Goal: Information Seeking & Learning: Learn about a topic

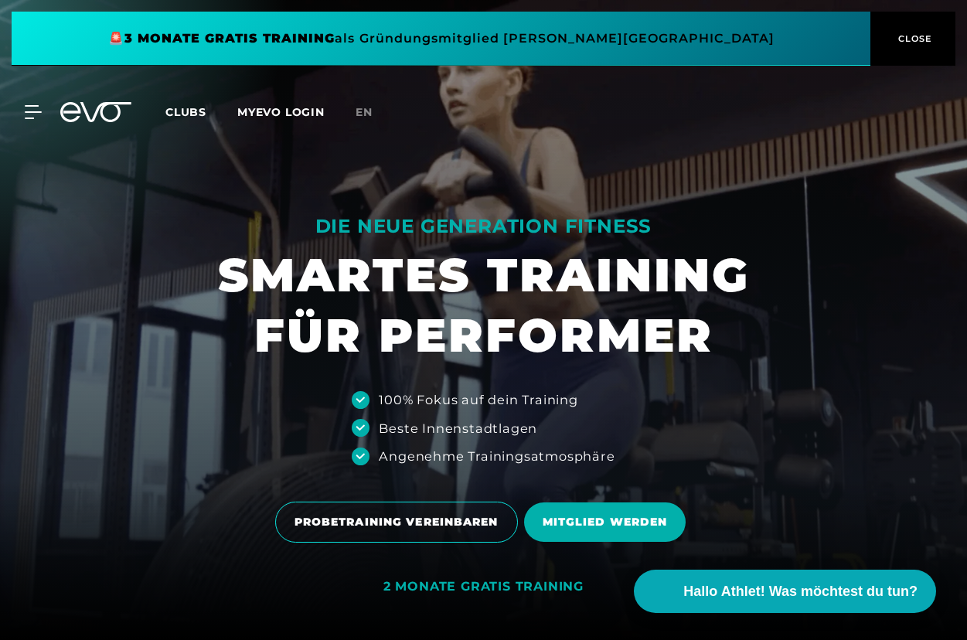
click at [900, 36] on span "CLOSE" at bounding box center [914, 39] width 38 height 14
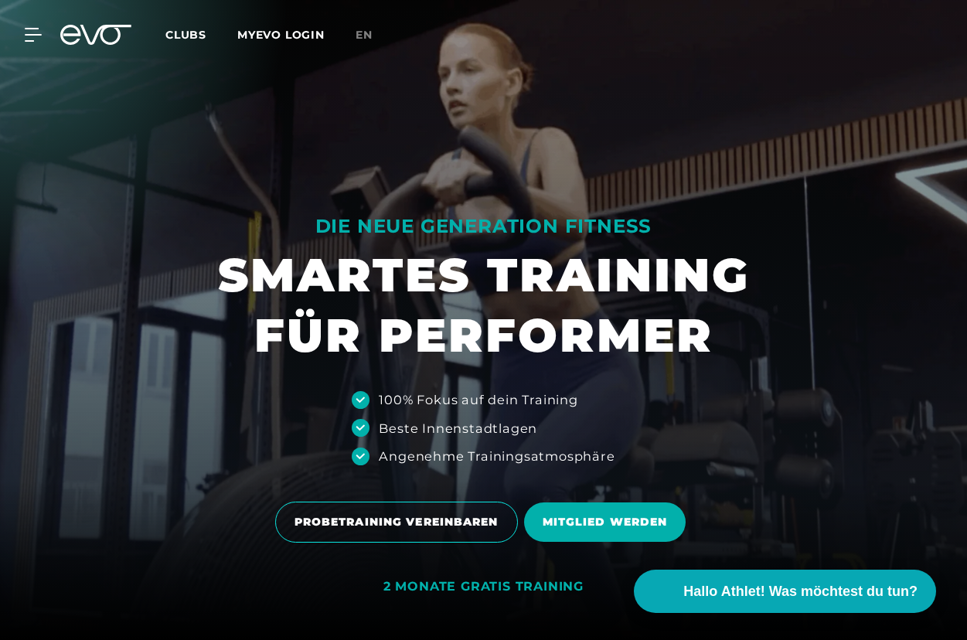
click at [102, 45] on div "MyEVO Login Über EVO Mitgliedschaften Probetraining TAGESPASS EVO Studios [GEOG…" at bounding box center [483, 34] width 961 height 45
click at [99, 36] on icon at bounding box center [95, 35] width 71 height 20
click at [25, 30] on div "MyEVO Login Über EVO Mitgliedschaften Probetraining TAGESPASS EVO Studios [GEOG…" at bounding box center [483, 34] width 961 height 45
click at [36, 29] on icon at bounding box center [37, 35] width 22 height 12
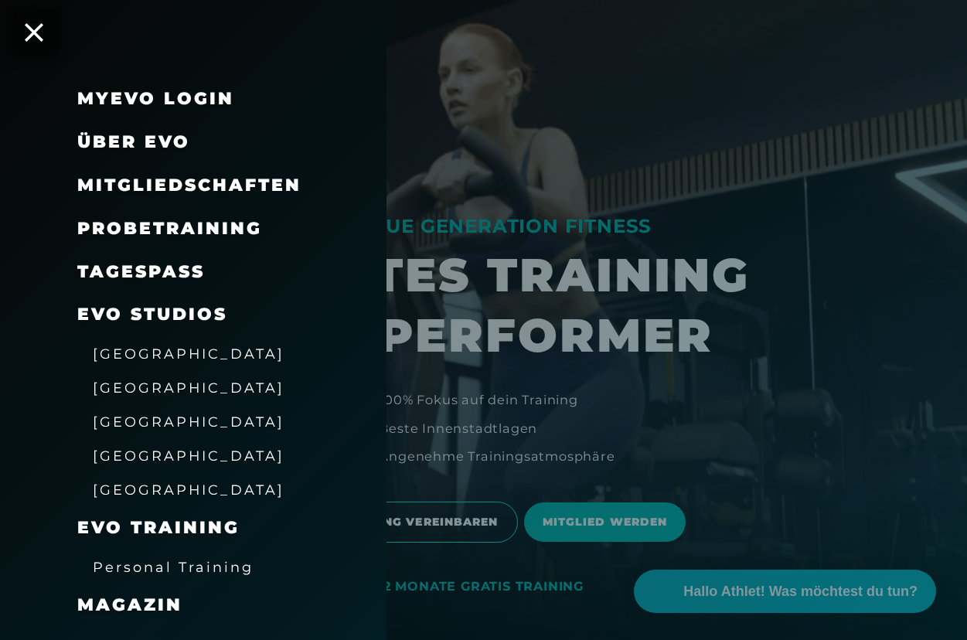
click at [162, 176] on span "Mitgliedschaften" at bounding box center [189, 185] width 224 height 21
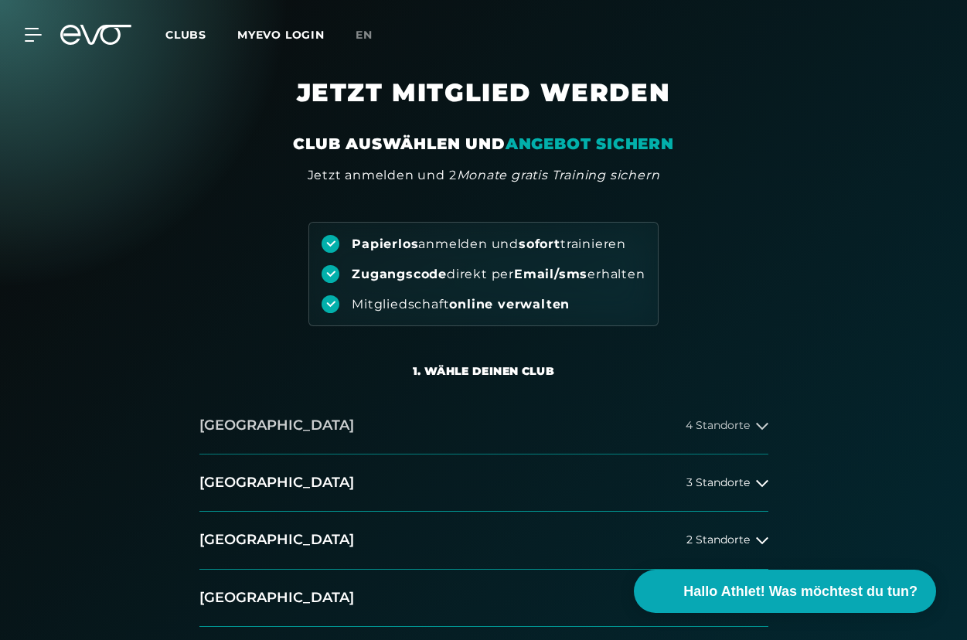
click at [476, 421] on button "[GEOGRAPHIC_DATA] 4 Standorte" at bounding box center [484, 425] width 569 height 57
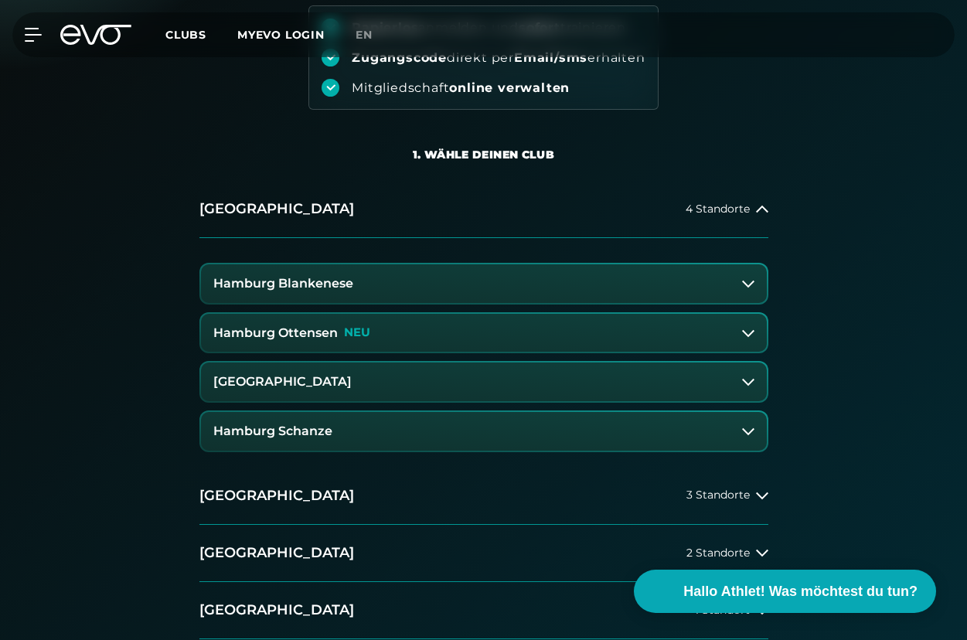
scroll to position [257, 0]
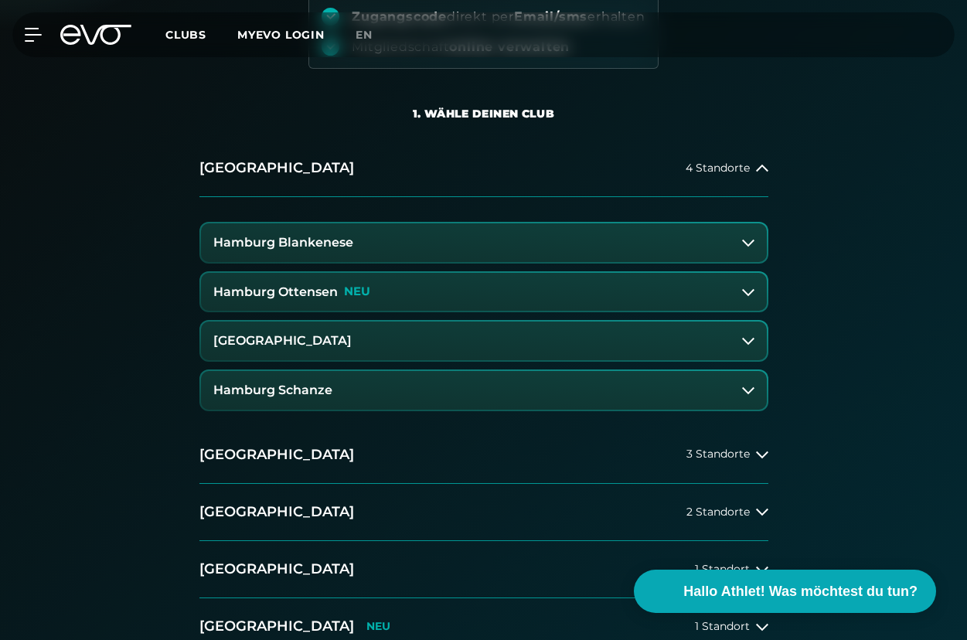
click at [310, 343] on h3 "[GEOGRAPHIC_DATA]" at bounding box center [282, 341] width 138 height 14
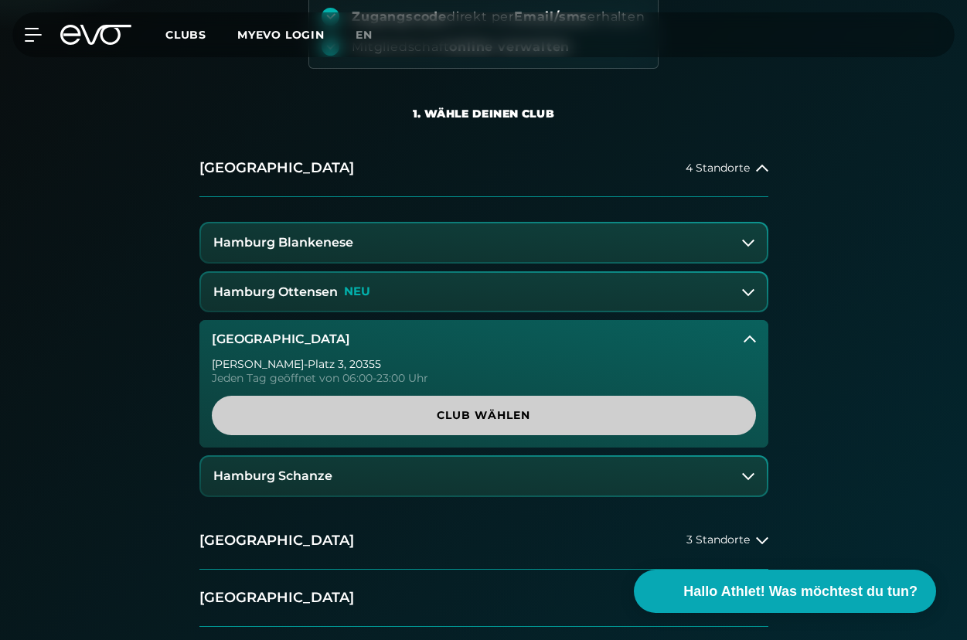
click at [377, 405] on span "Club wählen" at bounding box center [484, 415] width 544 height 39
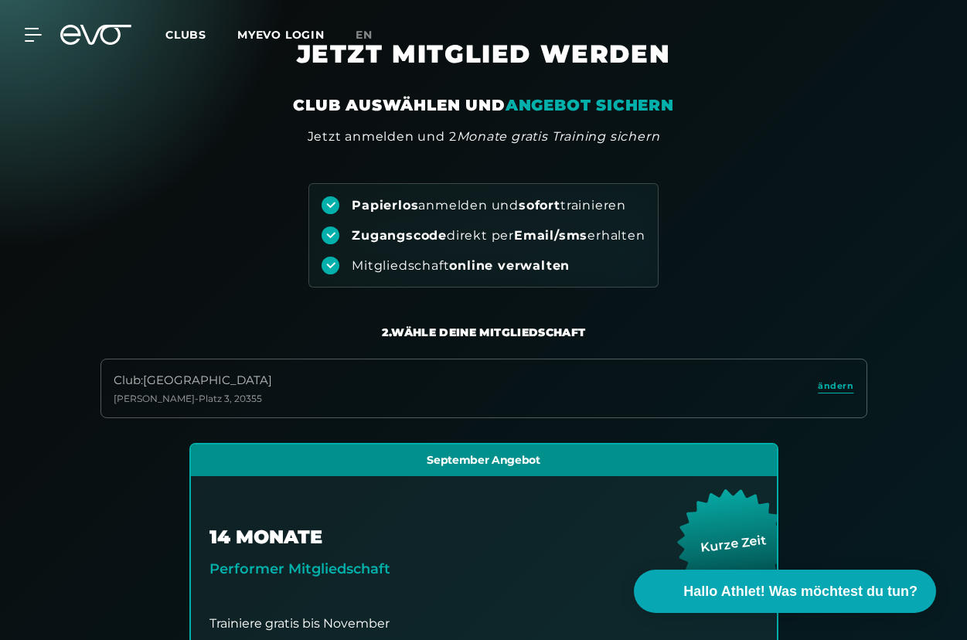
scroll to position [0, 0]
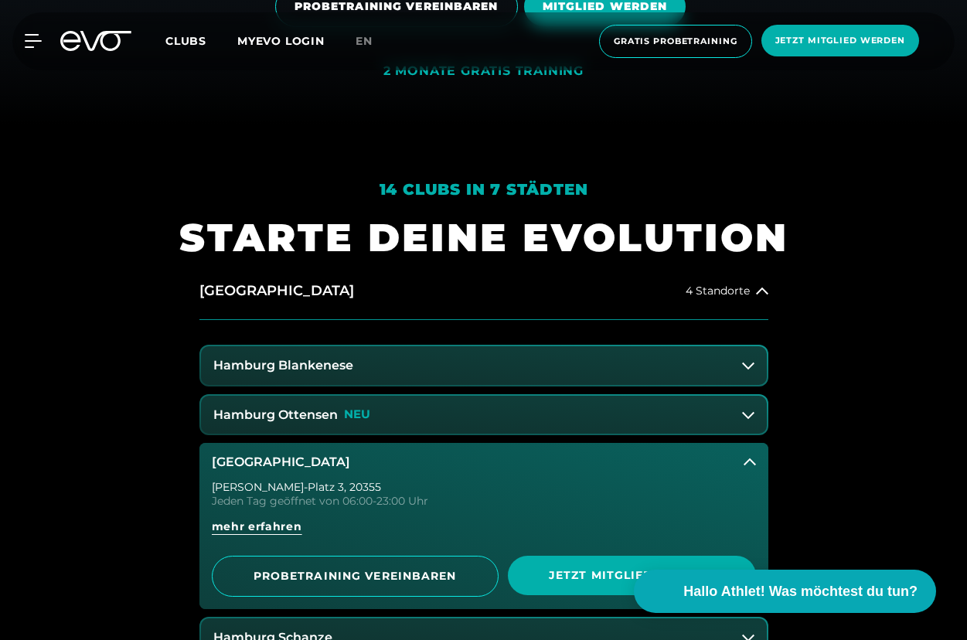
scroll to position [773, 0]
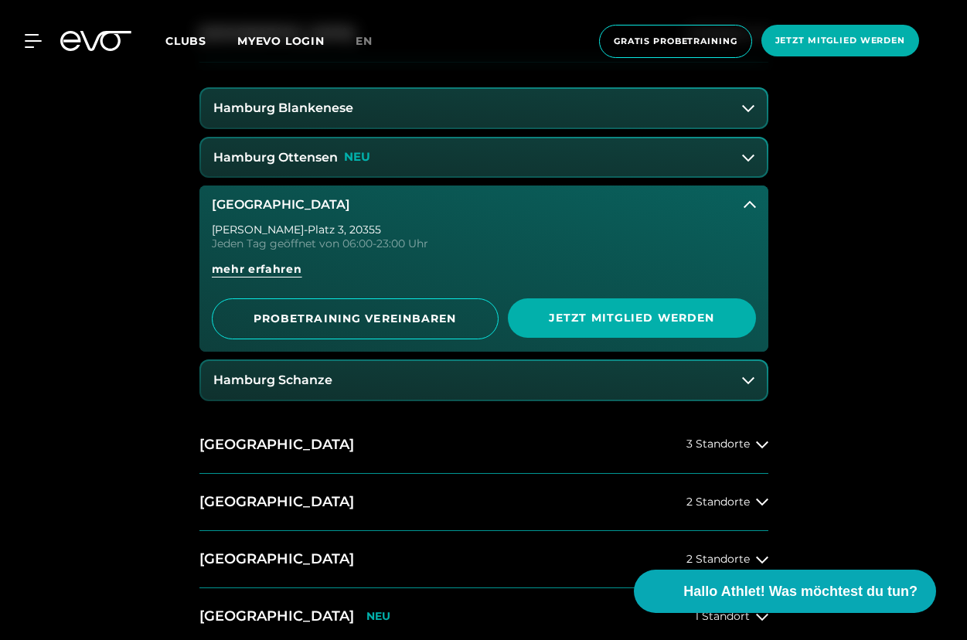
click at [748, 199] on icon at bounding box center [750, 205] width 12 height 12
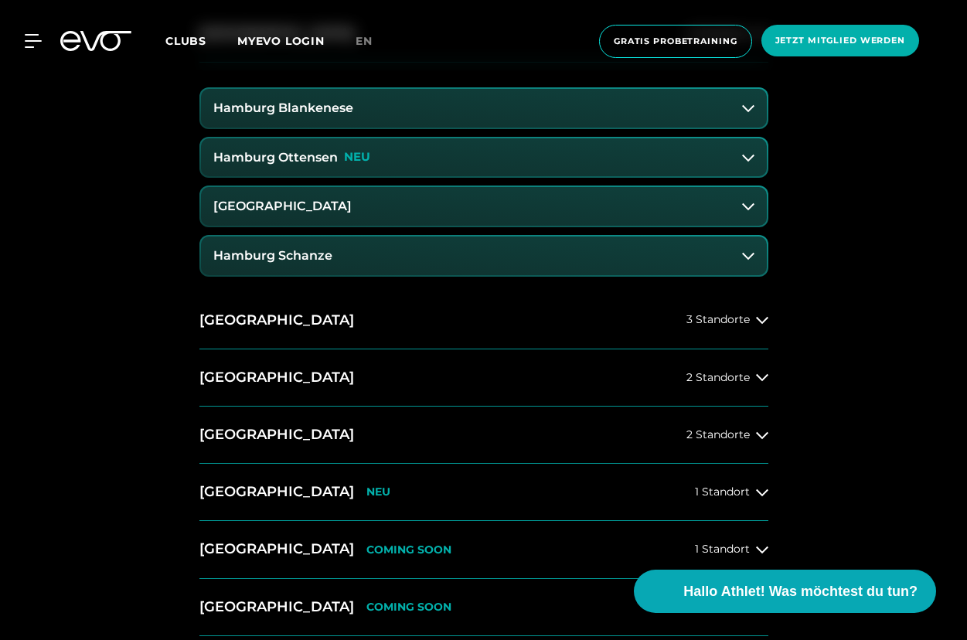
click at [539, 162] on button "Hamburg Ottensen NEU" at bounding box center [484, 157] width 566 height 39
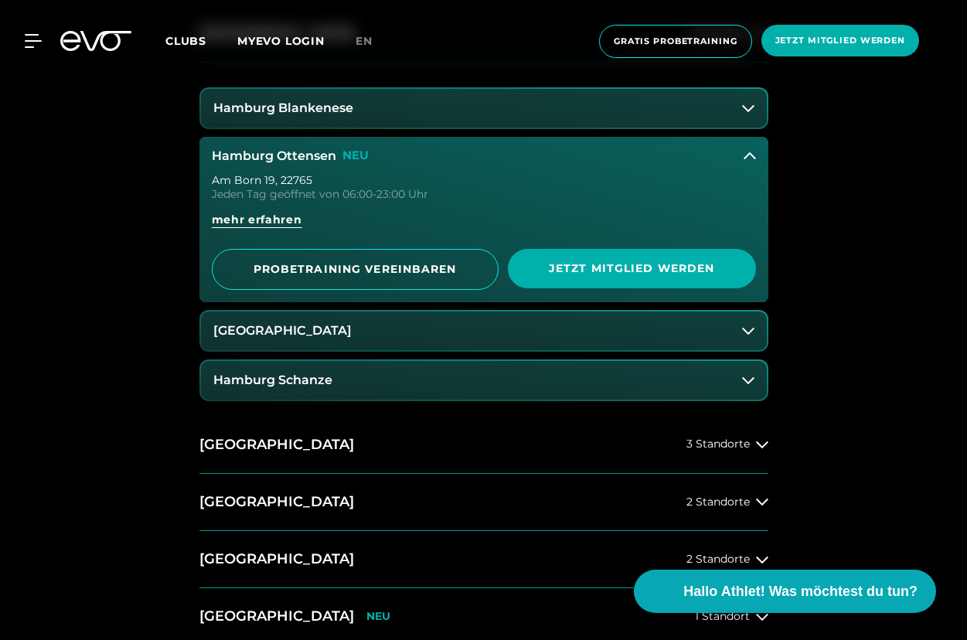
click at [539, 159] on button "Hamburg Ottensen NEU" at bounding box center [484, 156] width 569 height 39
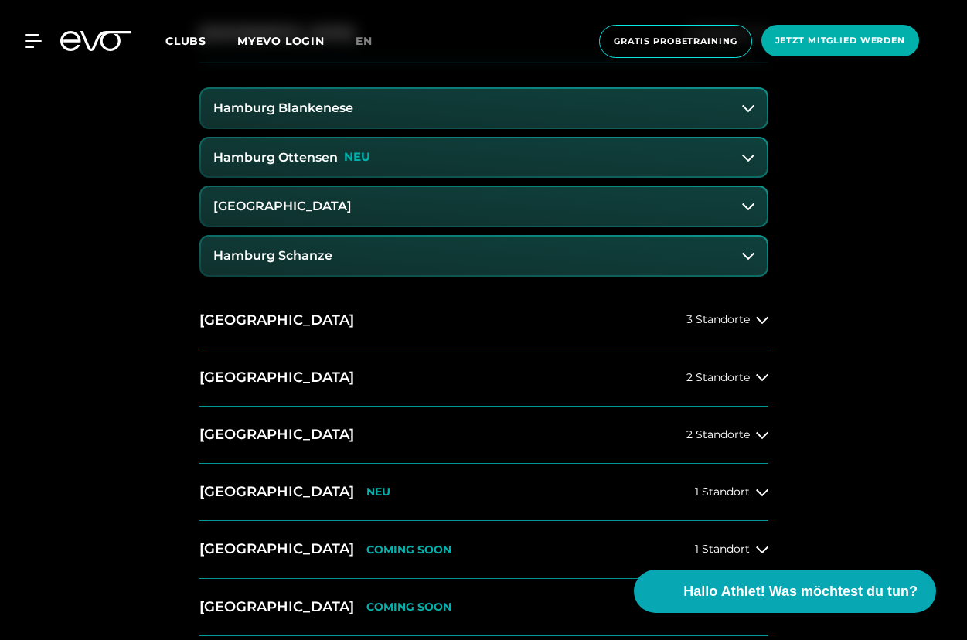
click at [496, 251] on button "Hamburg Schanze" at bounding box center [484, 256] width 566 height 39
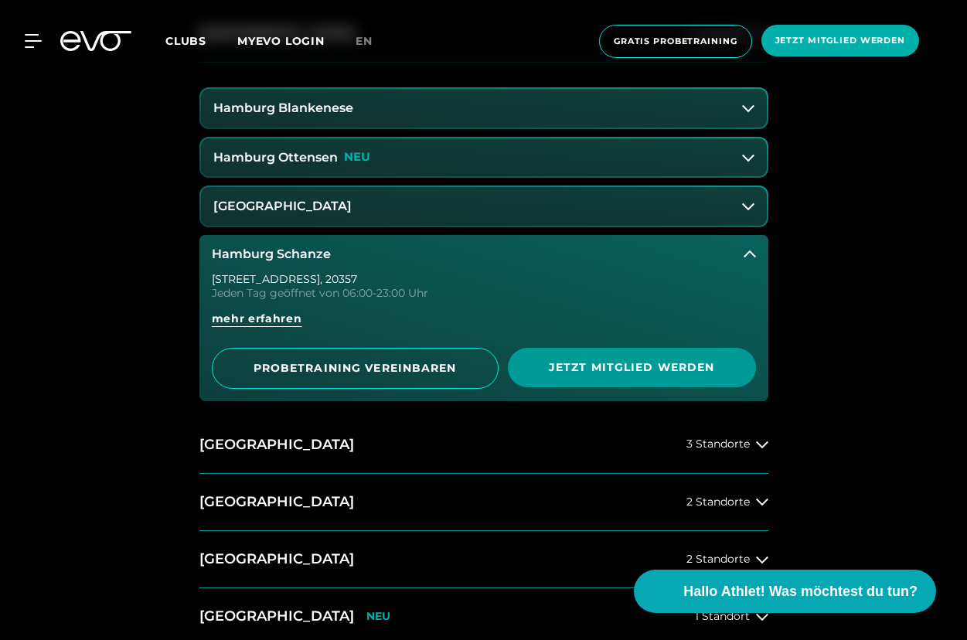
click at [586, 358] on span "Jetzt Mitglied werden" at bounding box center [632, 367] width 248 height 39
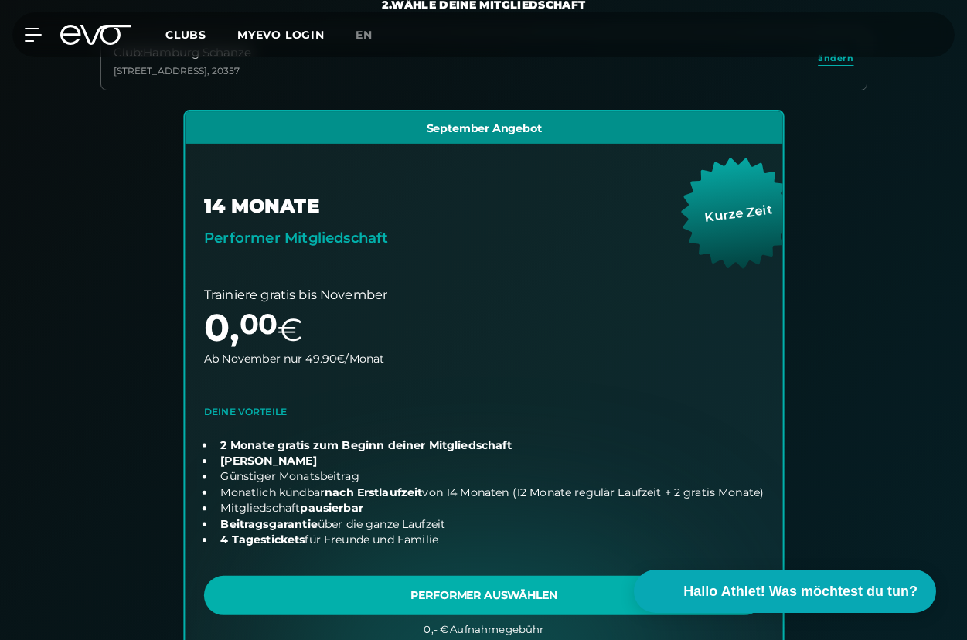
scroll to position [326, 0]
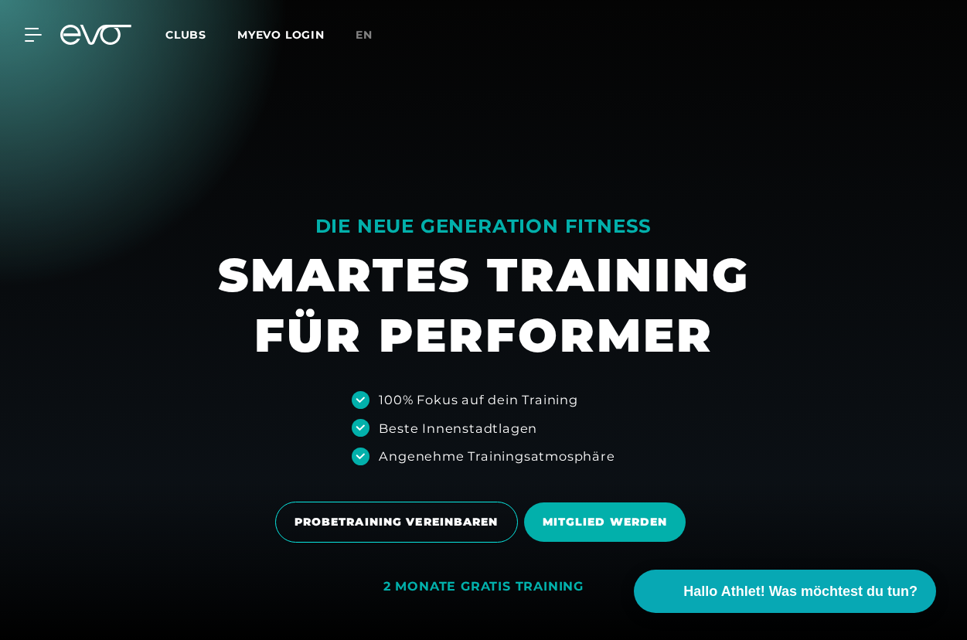
click at [183, 34] on span "Clubs" at bounding box center [185, 35] width 41 height 14
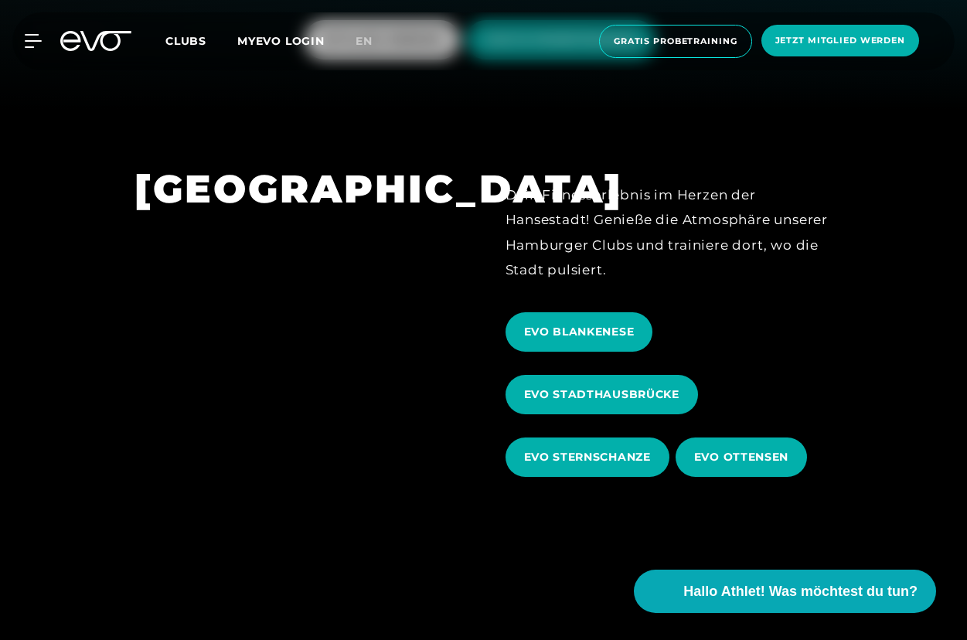
scroll to position [516, 0]
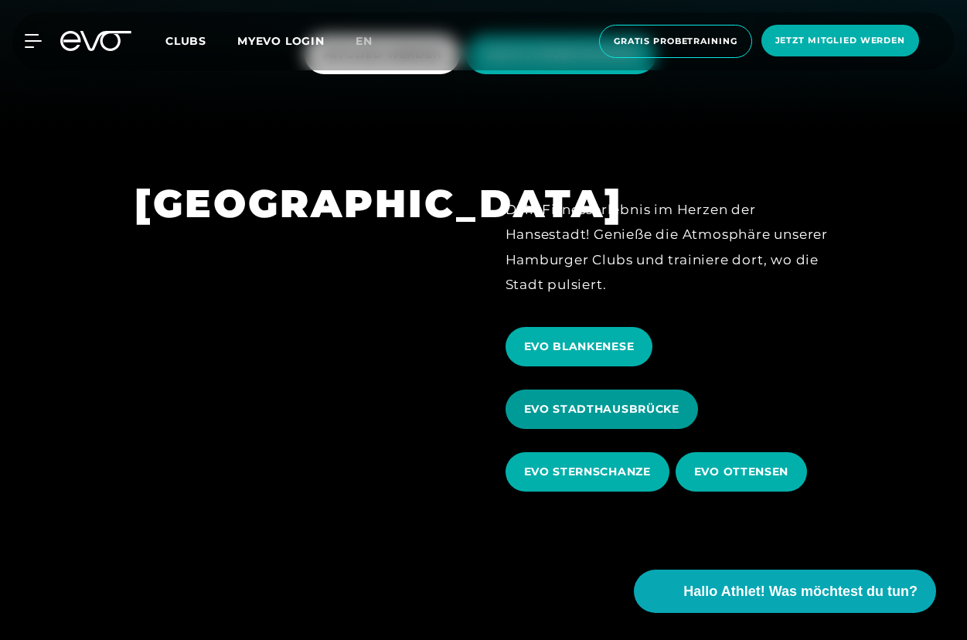
click at [608, 401] on span "EVO STADTHAUSBRÜCKE" at bounding box center [602, 409] width 193 height 39
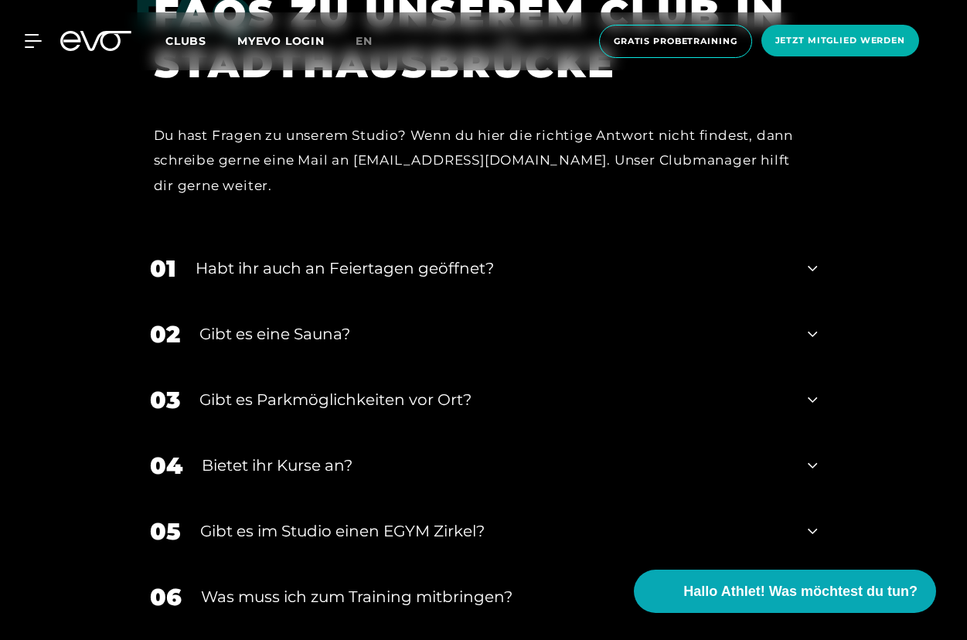
scroll to position [5402, 0]
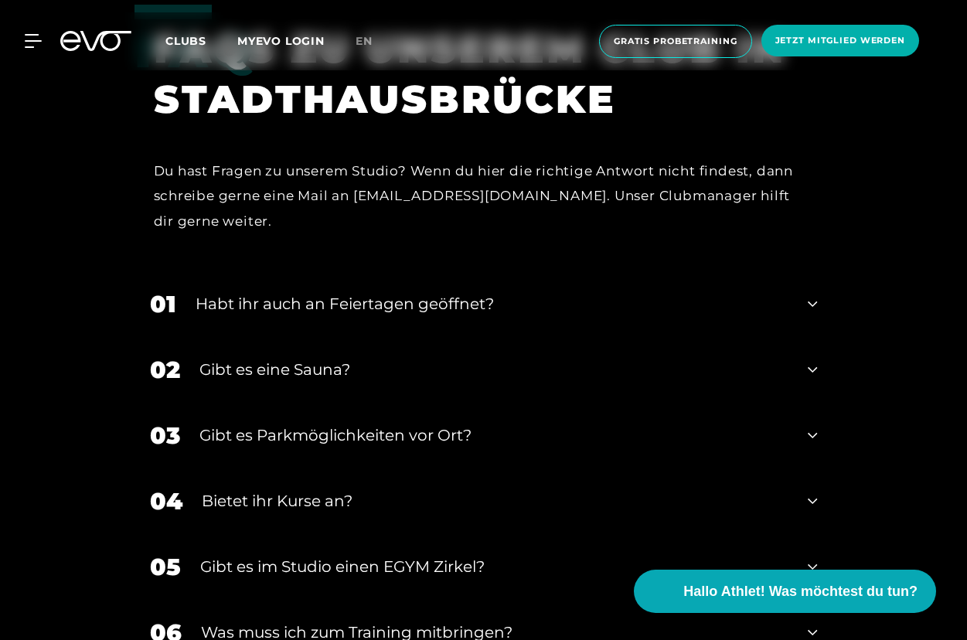
click at [295, 337] on div "02 Gibt es eine Sauna?" at bounding box center [484, 370] width 699 height 66
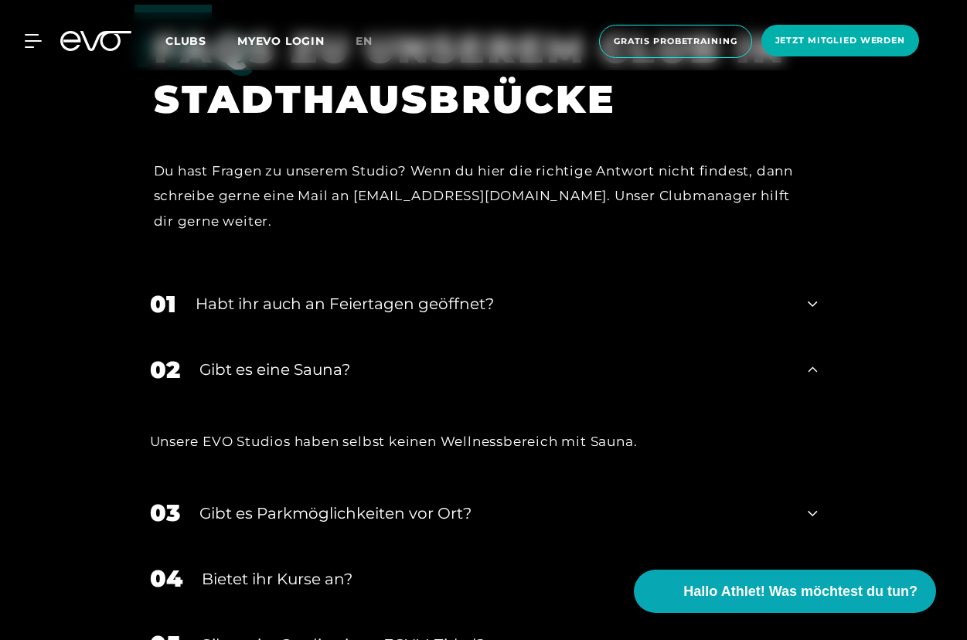
click at [245, 502] on div "Gibt es Parkmöglichkeiten vor Ort?" at bounding box center [495, 513] width 590 height 23
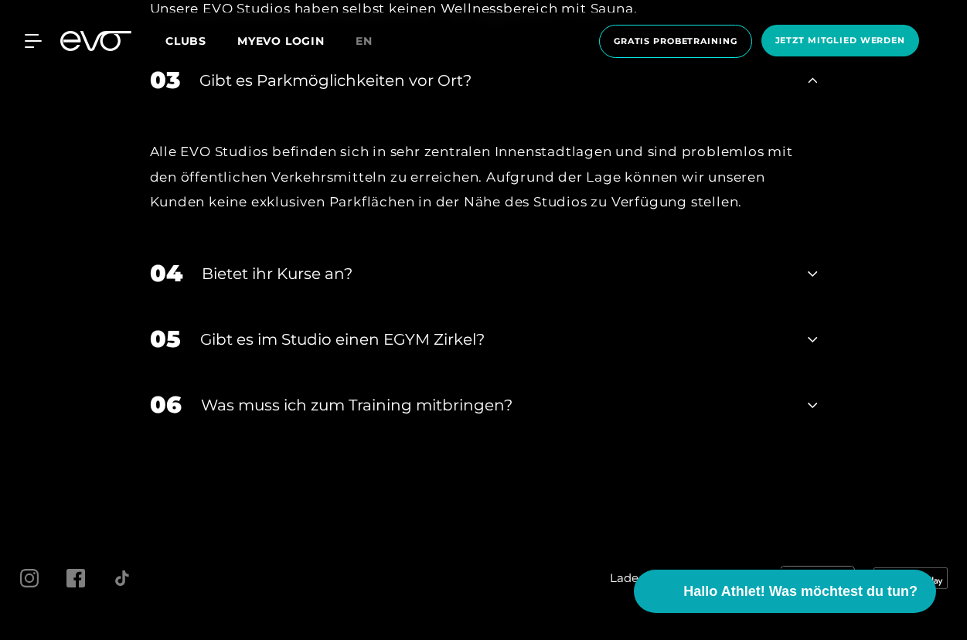
scroll to position [5864, 0]
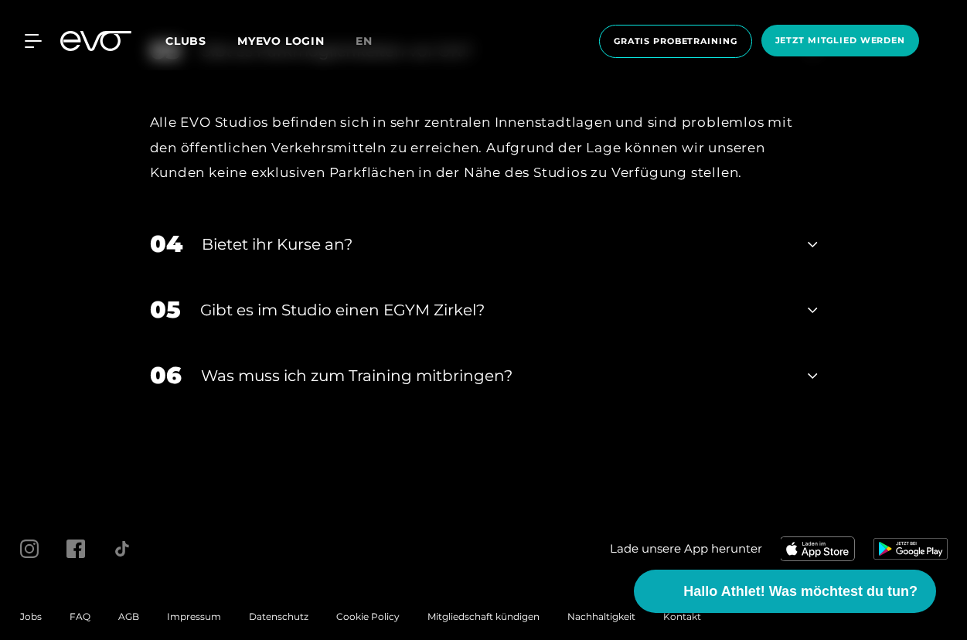
click at [291, 298] on div "Gibt es im Studio einen EGYM Zirkel?" at bounding box center [494, 309] width 589 height 23
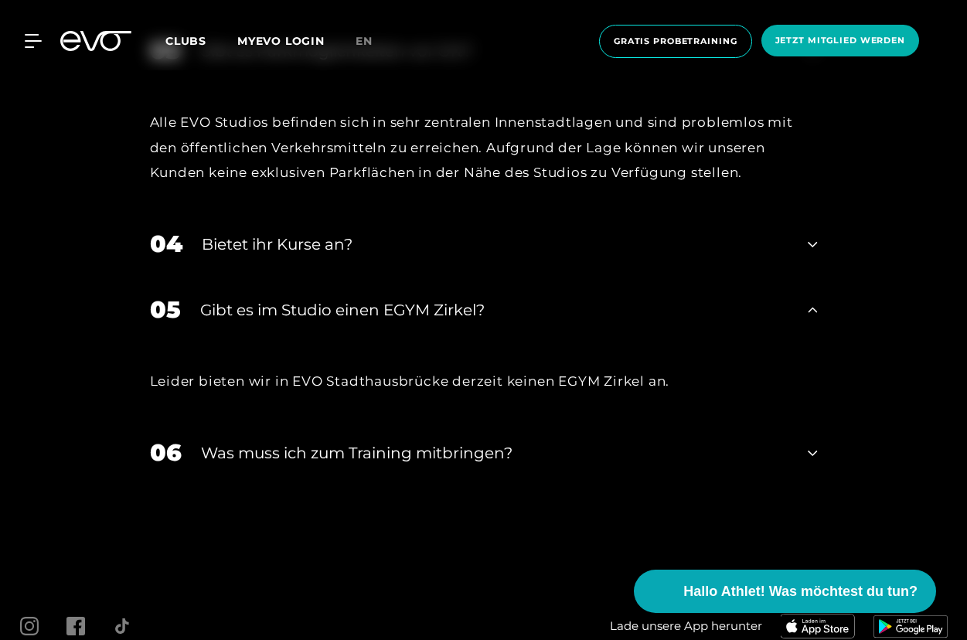
click at [295, 298] on div "Gibt es im Studio einen EGYM Zirkel?" at bounding box center [494, 309] width 589 height 23
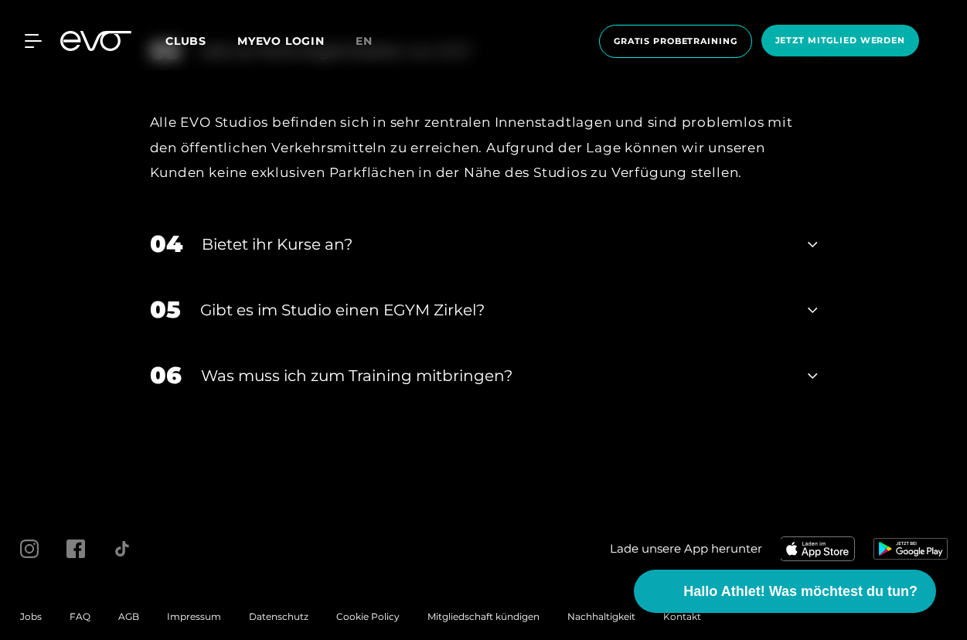
click at [312, 364] on div "Was muss ich zum Training mitbringen?" at bounding box center [495, 375] width 588 height 23
